Goal: Transaction & Acquisition: Book appointment/travel/reservation

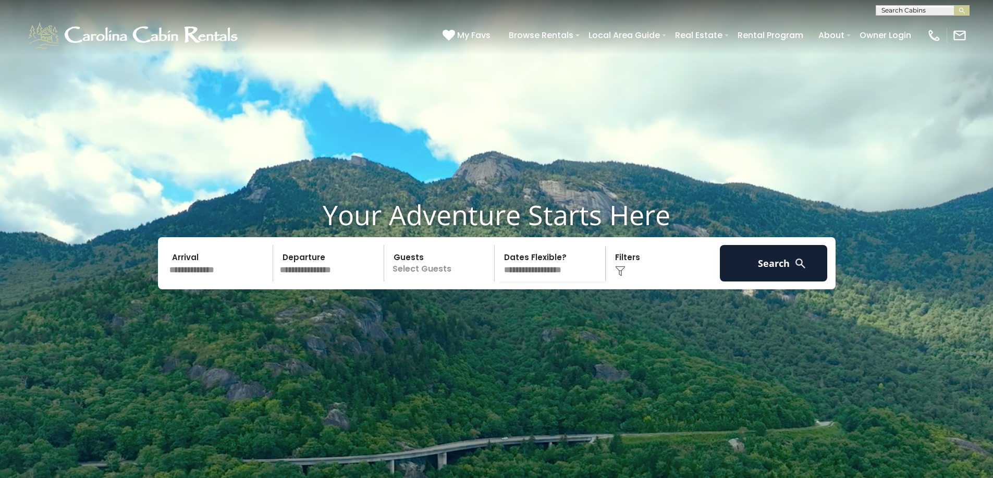
click at [199, 281] on input "text" at bounding box center [220, 263] width 108 height 36
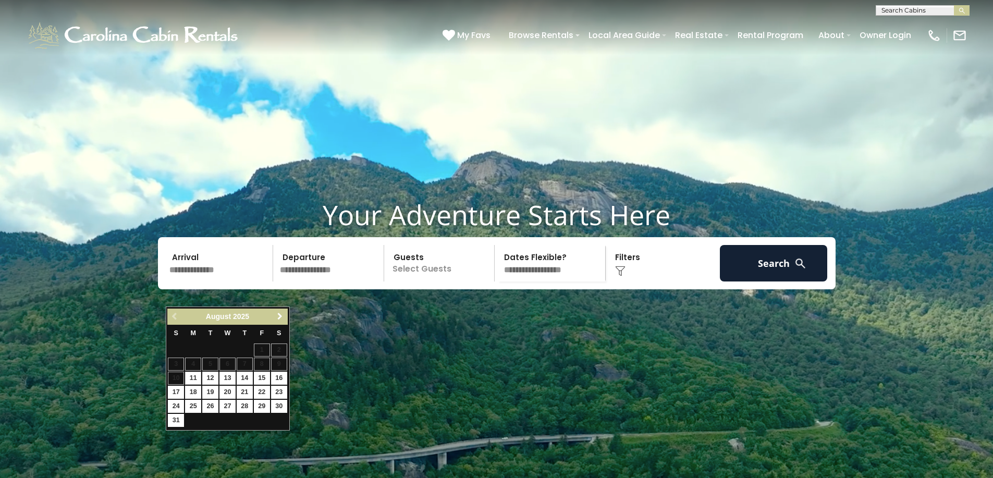
click at [274, 316] on link "Next" at bounding box center [280, 316] width 13 height 13
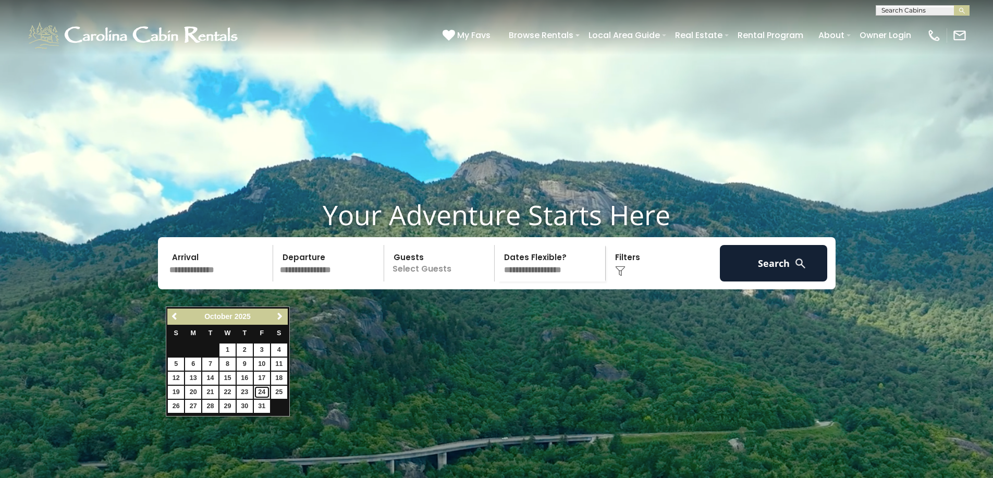
click at [265, 390] on link "24" at bounding box center [262, 392] width 16 height 13
type input "********"
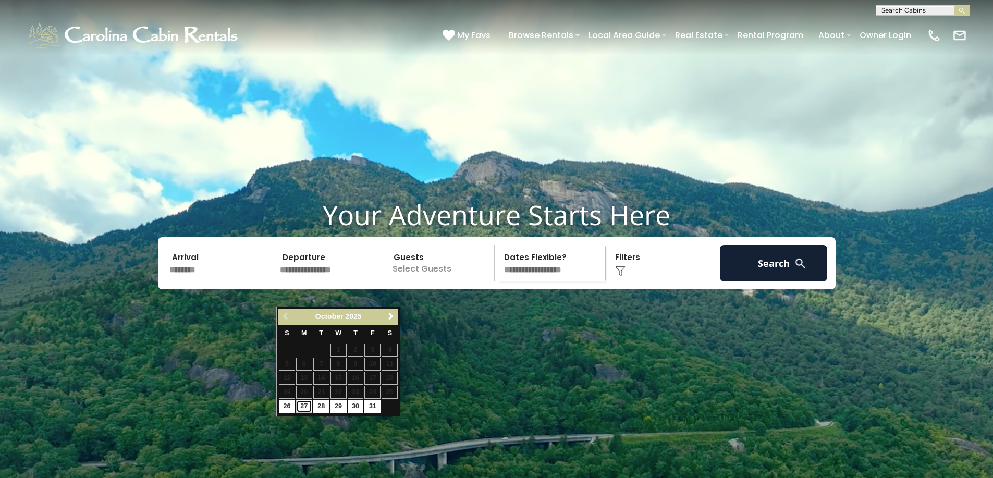
click at [300, 410] on link "27" at bounding box center [304, 406] width 16 height 13
type input "********"
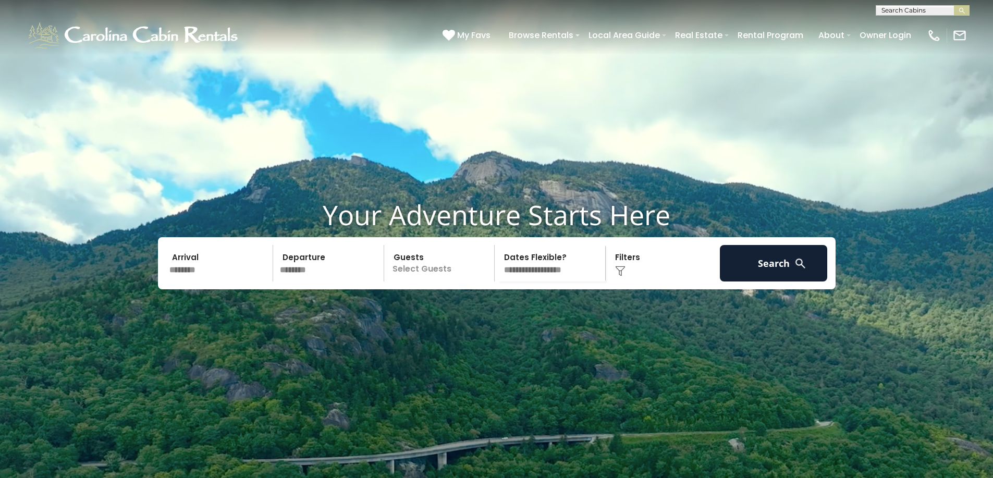
click at [424, 281] on p "Select Guests" at bounding box center [440, 263] width 107 height 36
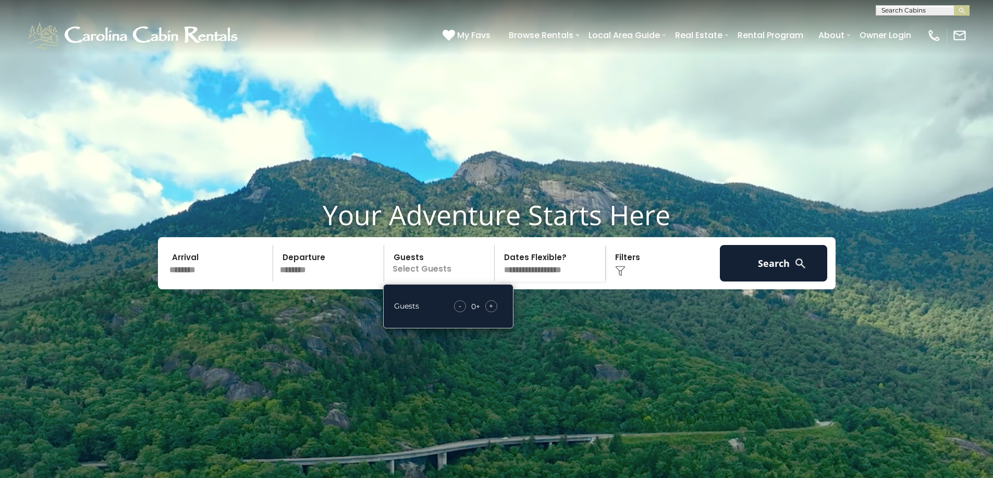
click at [489, 311] on span "+" at bounding box center [491, 306] width 4 height 10
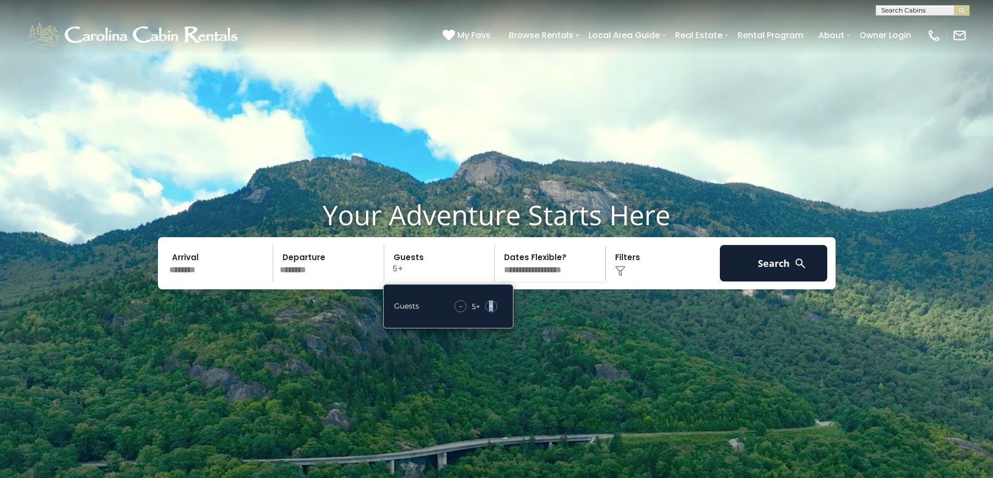
click at [489, 311] on span "+" at bounding box center [491, 306] width 4 height 10
click at [552, 281] on select "**********" at bounding box center [551, 263] width 107 height 36
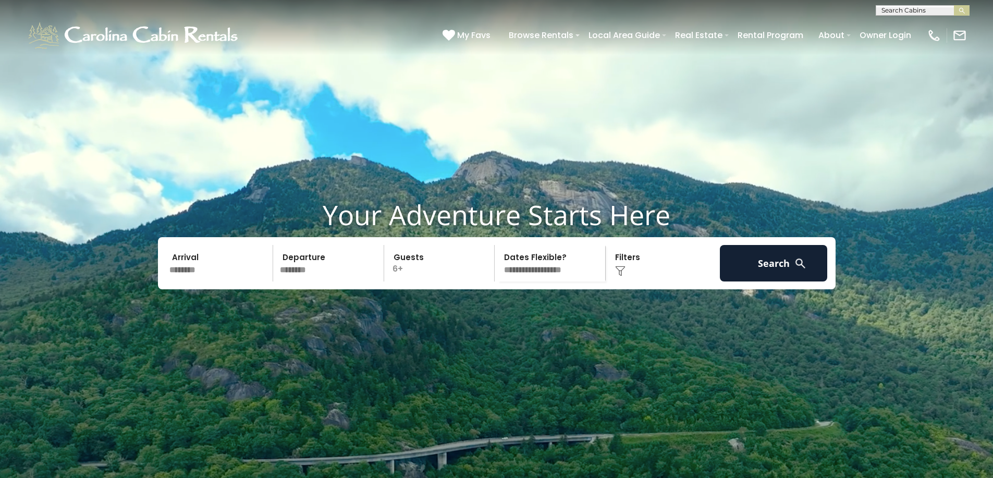
click at [640, 280] on div "Click to Choose" at bounding box center [663, 263] width 108 height 36
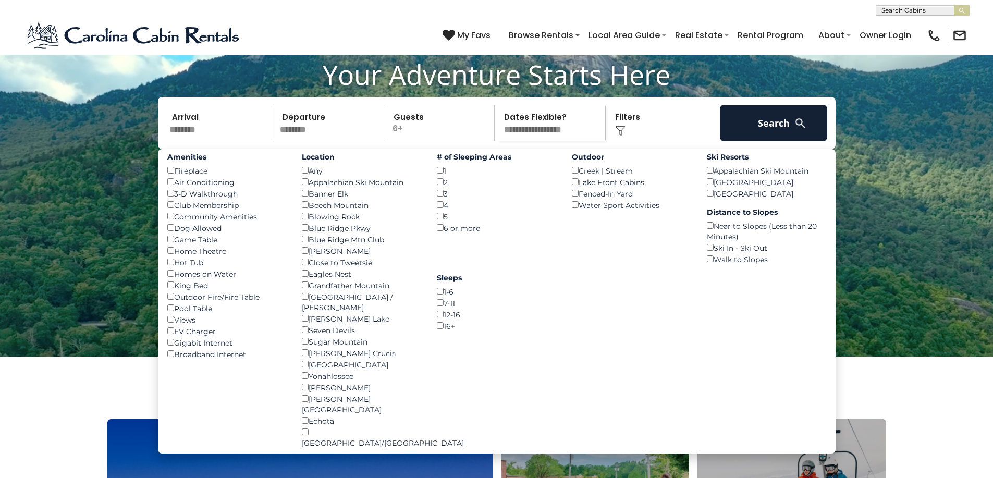
scroll to position [156, 0]
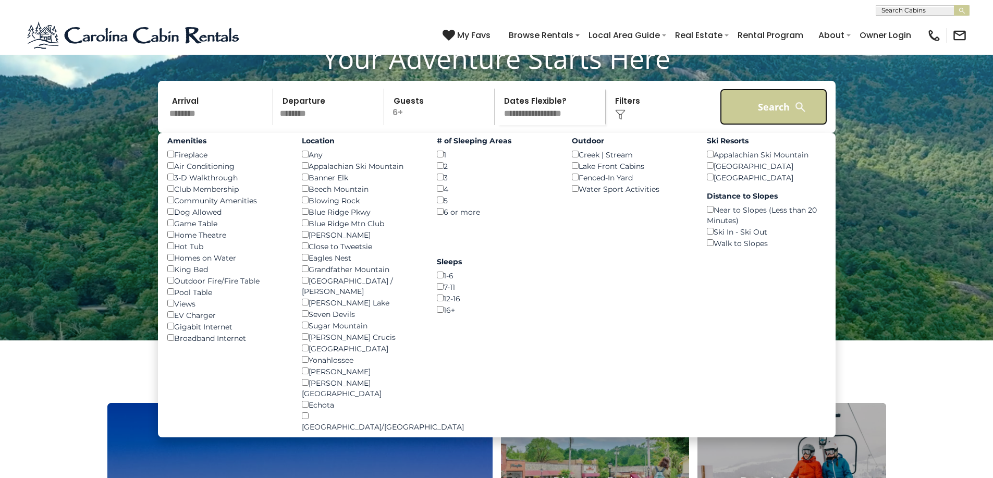
click at [765, 125] on button "Search" at bounding box center [774, 107] width 108 height 36
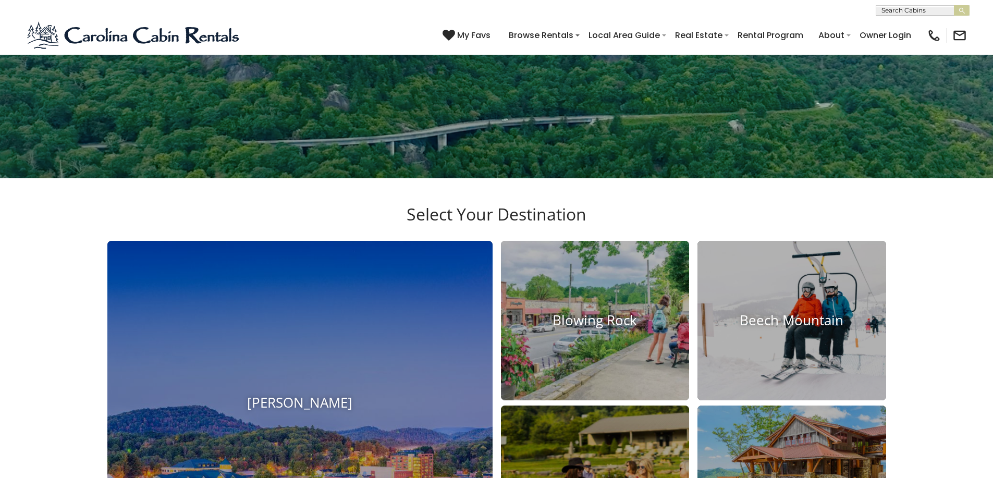
scroll to position [448, 0]
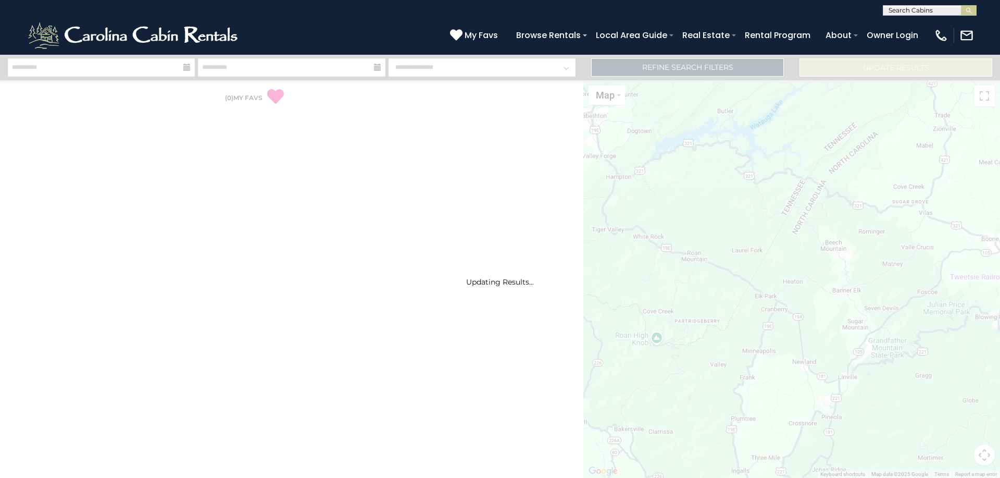
drag, startPoint x: 274, startPoint y: 258, endPoint x: 380, endPoint y: 262, distance: 106.4
click at [380, 262] on div "Updating Results..." at bounding box center [500, 266] width 1000 height 41
click at [511, 263] on div "Updating Results..." at bounding box center [500, 266] width 1000 height 41
